Goal: Information Seeking & Learning: Learn about a topic

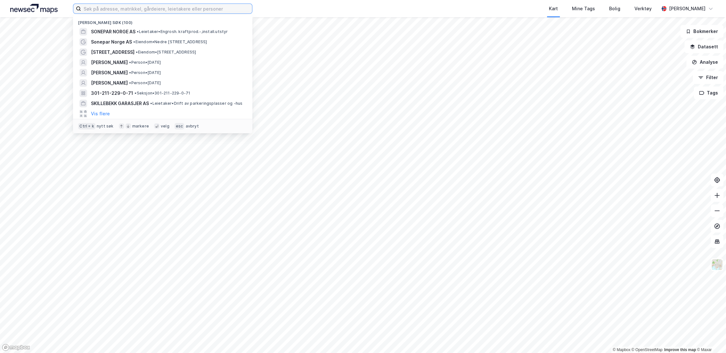
click at [138, 8] on input at bounding box center [166, 9] width 171 height 10
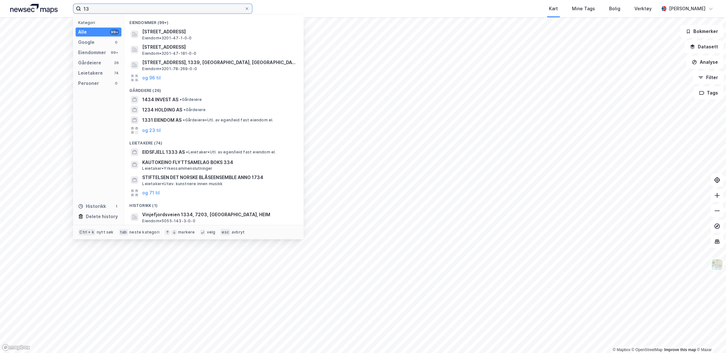
type input "1"
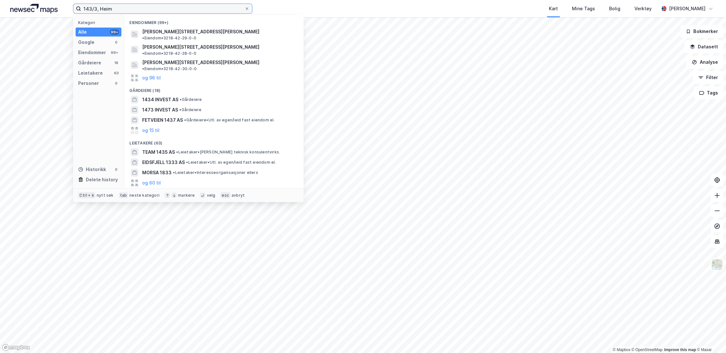
type input "143/3, Heim"
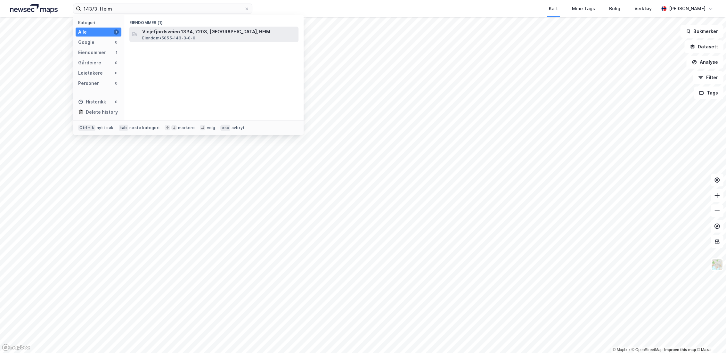
click at [213, 36] on div "Vinjefjordsveien 1334, 7203, [GEOGRAPHIC_DATA], [PERSON_NAME][GEOGRAPHIC_DATA] …" at bounding box center [219, 34] width 155 height 13
